Goal: Navigation & Orientation: Find specific page/section

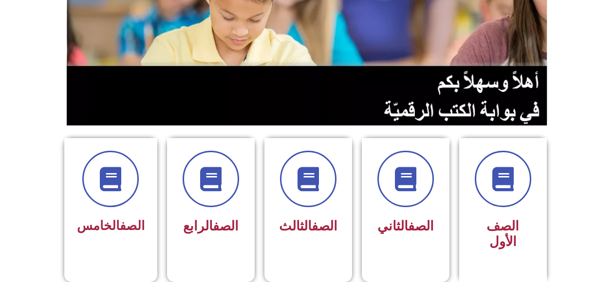
scroll to position [147, 0]
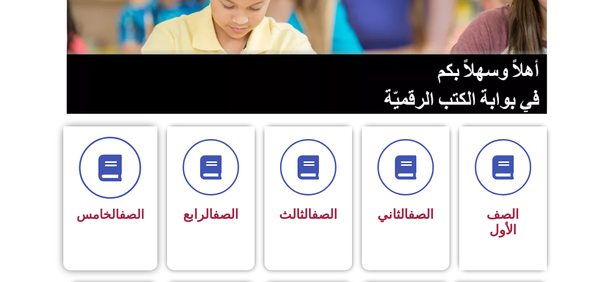
click at [105, 176] on icon at bounding box center [110, 168] width 27 height 27
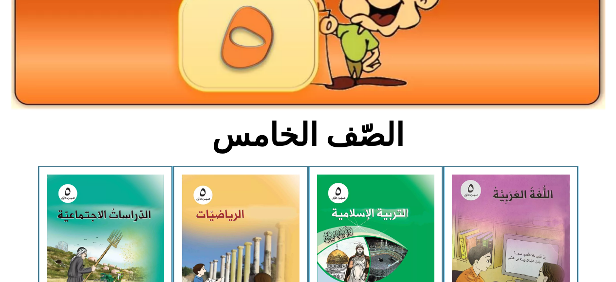
scroll to position [152, 0]
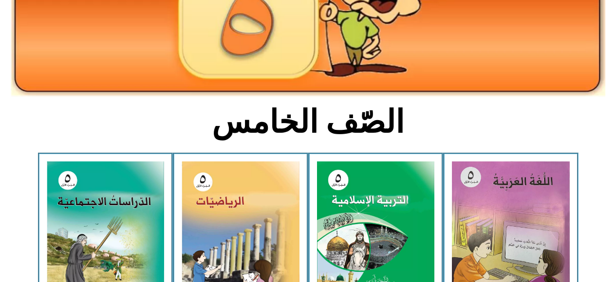
click at [505, 189] on img at bounding box center [511, 235] width 118 height 147
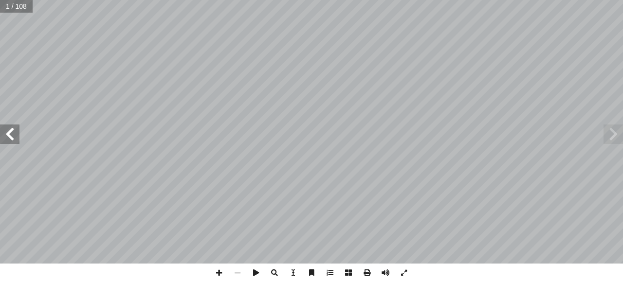
click at [11, 134] on span at bounding box center [9, 134] width 19 height 19
click at [9, 135] on span at bounding box center [9, 134] width 19 height 19
click at [5, 139] on span at bounding box center [9, 134] width 19 height 19
click at [4, 135] on span at bounding box center [9, 134] width 19 height 19
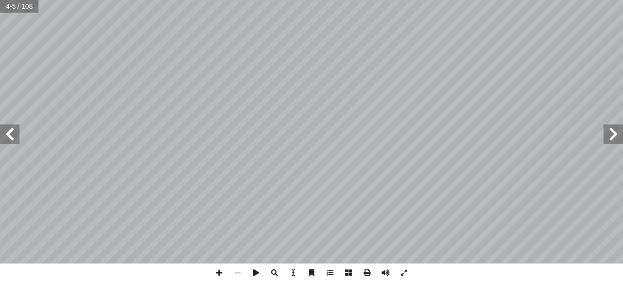
click at [9, 134] on span at bounding box center [9, 134] width 19 height 19
click at [10, 136] on span at bounding box center [9, 134] width 19 height 19
click at [12, 134] on span at bounding box center [9, 134] width 19 height 19
click at [7, 134] on span at bounding box center [9, 134] width 19 height 19
click at [9, 132] on span at bounding box center [9, 134] width 19 height 19
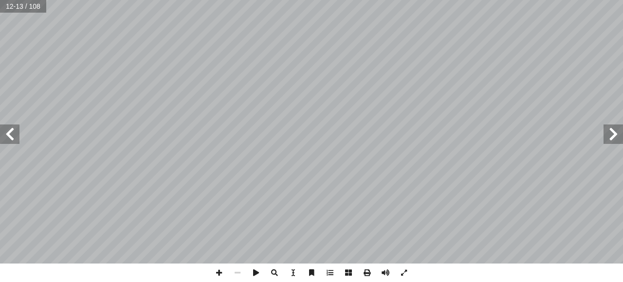
click at [9, 132] on span at bounding box center [9, 134] width 19 height 19
click at [7, 133] on span at bounding box center [9, 134] width 19 height 19
click at [5, 131] on span at bounding box center [9, 134] width 19 height 19
click at [7, 132] on span at bounding box center [9, 134] width 19 height 19
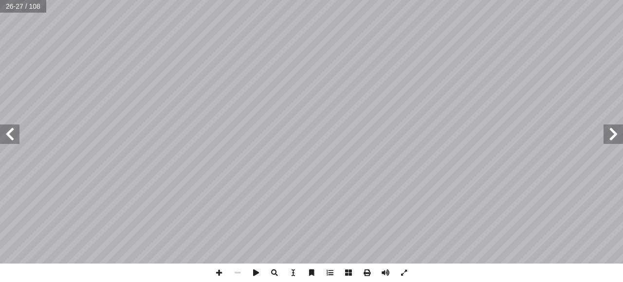
click at [8, 134] on span at bounding box center [9, 134] width 19 height 19
click at [5, 133] on span at bounding box center [9, 134] width 19 height 19
